Goal: Find specific page/section

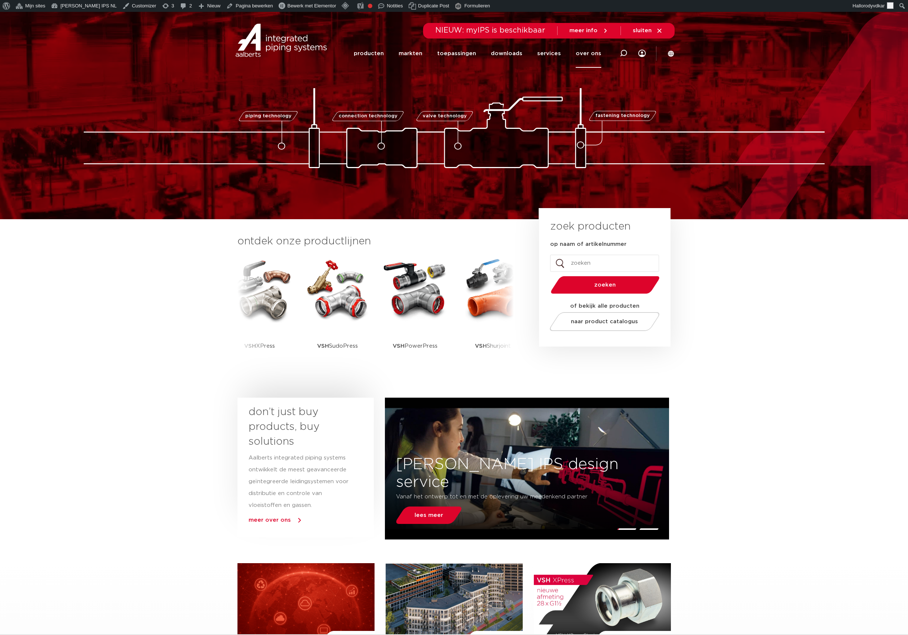
click at [601, 53] on link "over ons" at bounding box center [588, 53] width 26 height 29
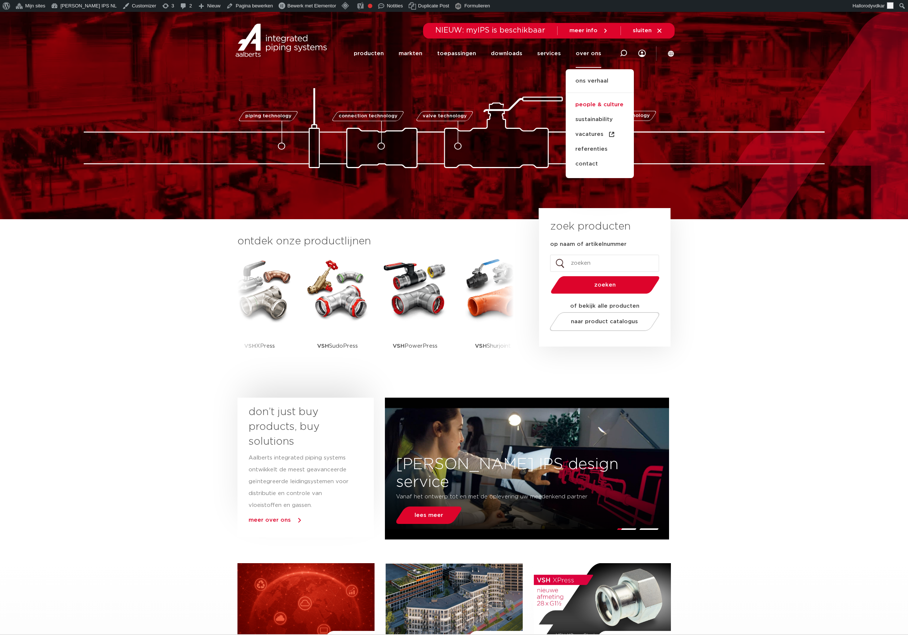
click at [591, 104] on link "people & culture" at bounding box center [599, 104] width 68 height 15
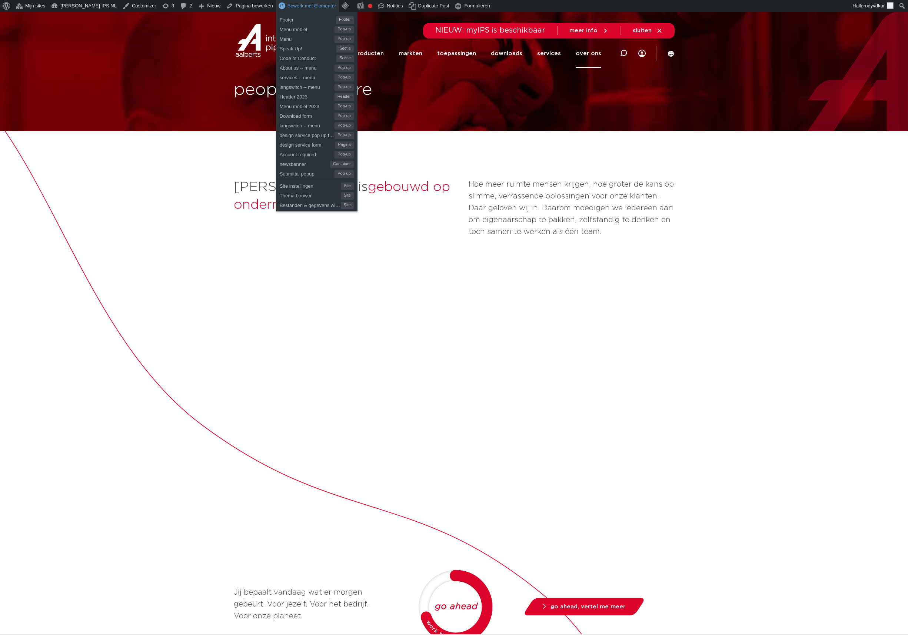
click at [303, 7] on span "Bewerk met Elementor" at bounding box center [311, 6] width 49 height 6
